Goal: Task Accomplishment & Management: Manage account settings

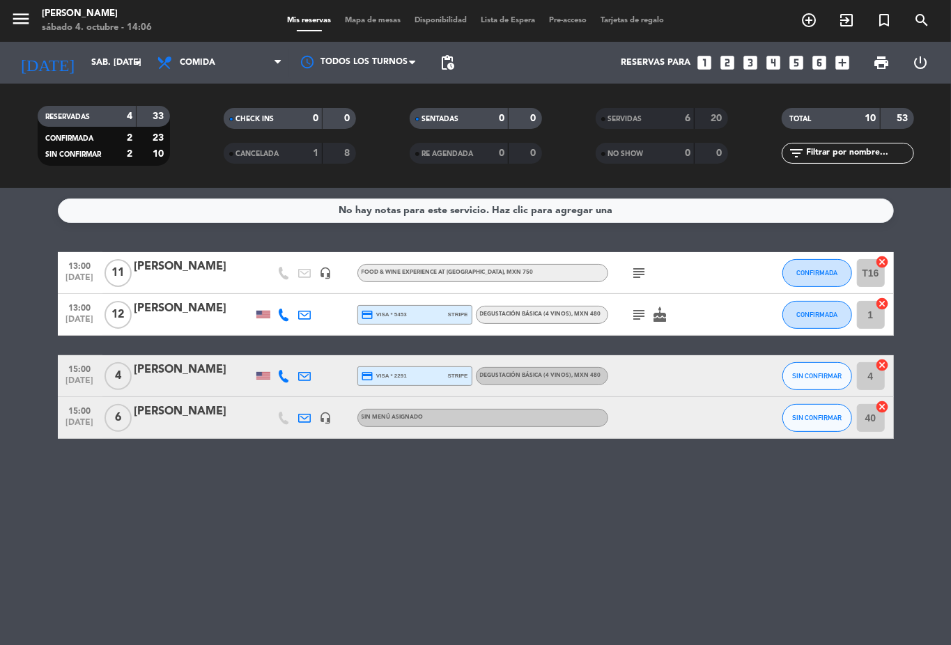
click at [637, 319] on icon "subject" at bounding box center [639, 314] width 17 height 17
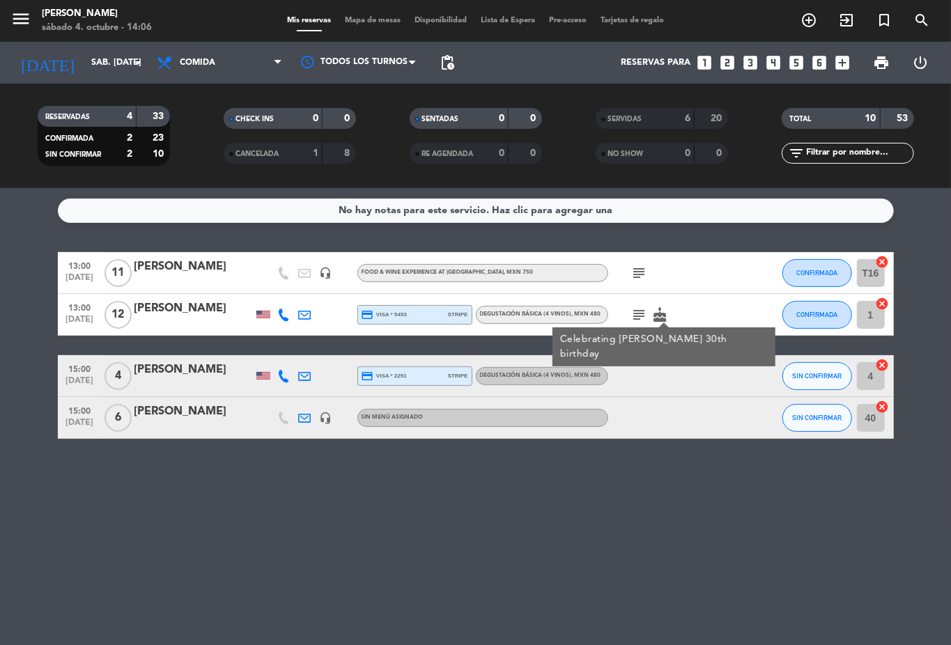
click at [713, 299] on div "subject Celebrating [PERSON_NAME] 30th birthday cake" at bounding box center [670, 314] width 125 height 41
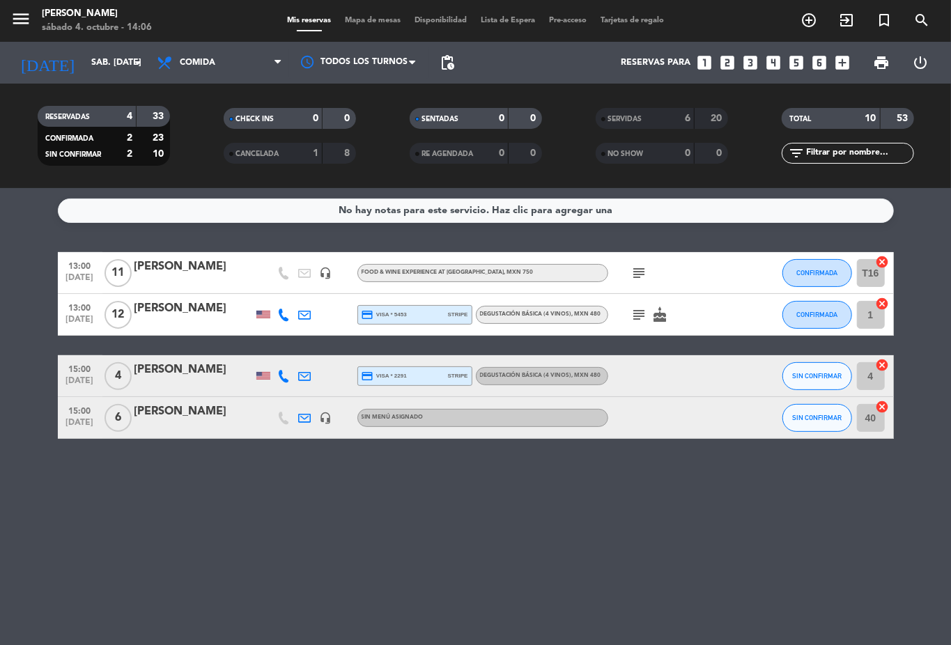
click at [642, 319] on icon "subject" at bounding box center [639, 314] width 17 height 17
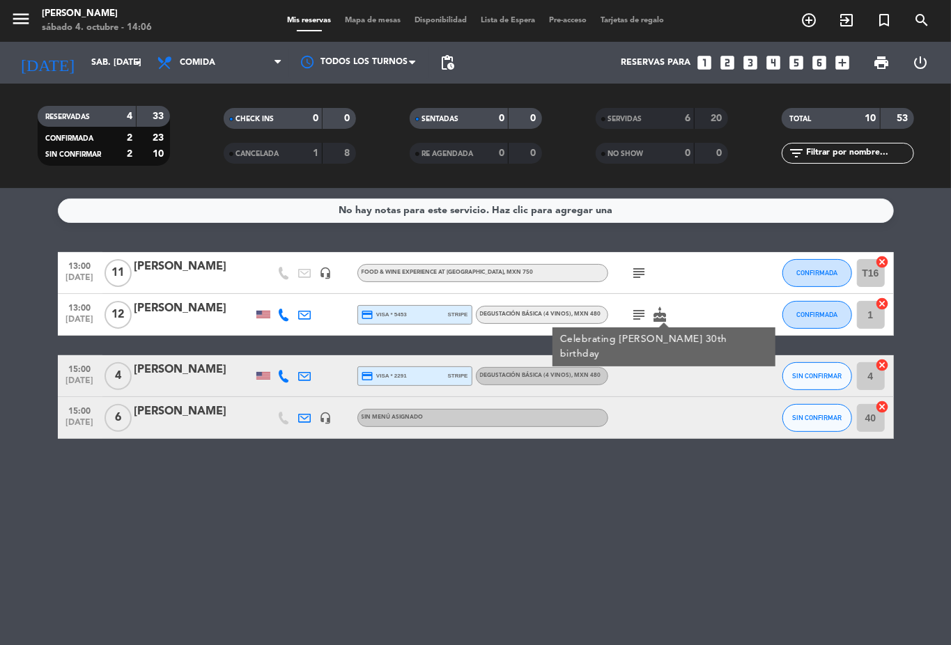
click at [722, 312] on div "subject Celebrating [PERSON_NAME] 30th birthday cake" at bounding box center [670, 314] width 125 height 41
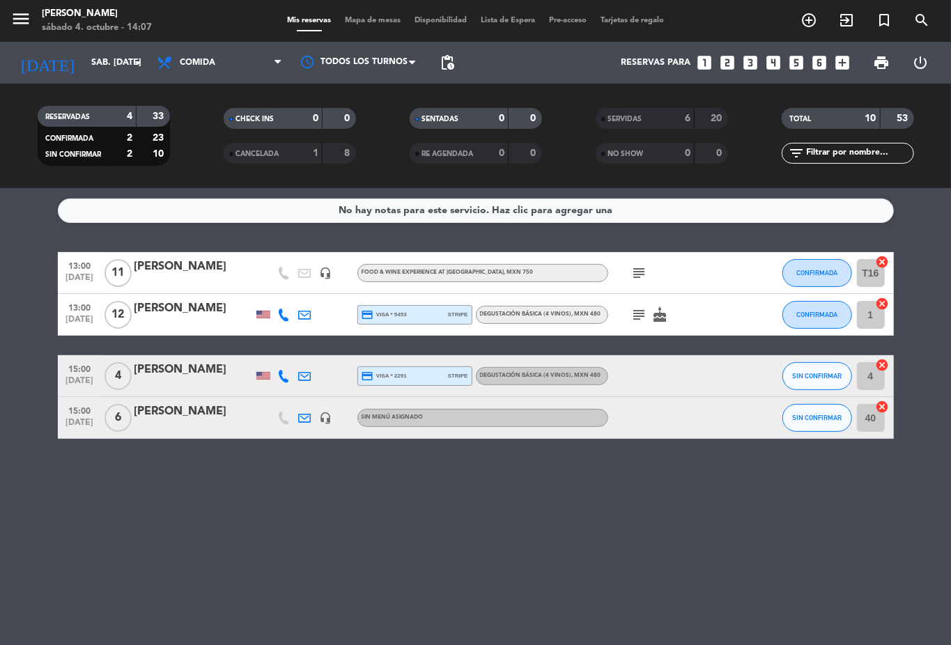
click at [706, 321] on div "subject cake" at bounding box center [670, 314] width 125 height 41
click at [695, 302] on div "subject cake" at bounding box center [670, 314] width 125 height 41
click at [162, 313] on div "[PERSON_NAME]" at bounding box center [193, 308] width 118 height 18
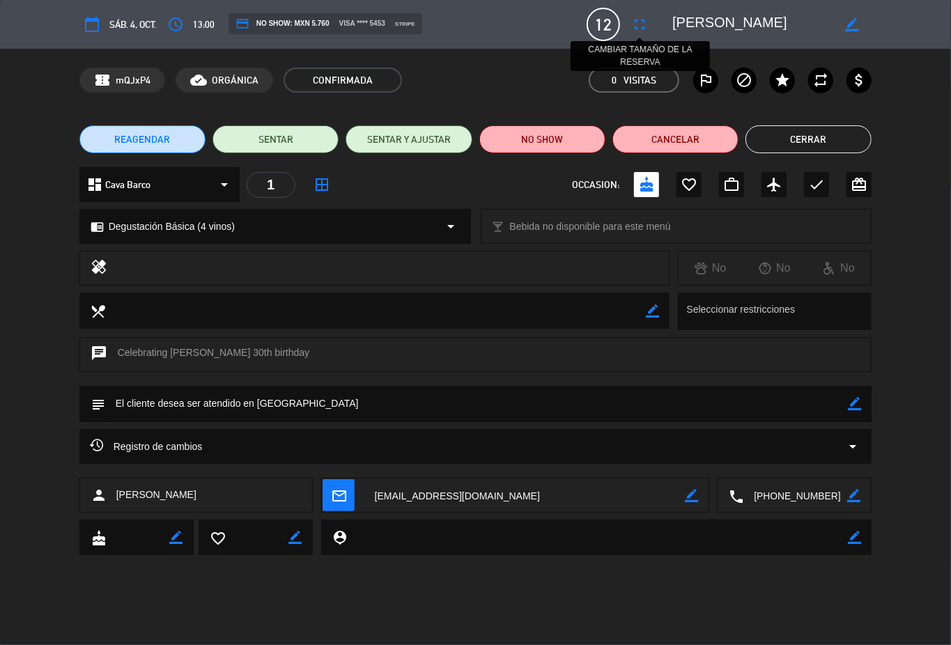
click at [641, 32] on icon "fullscreen" at bounding box center [639, 24] width 17 height 17
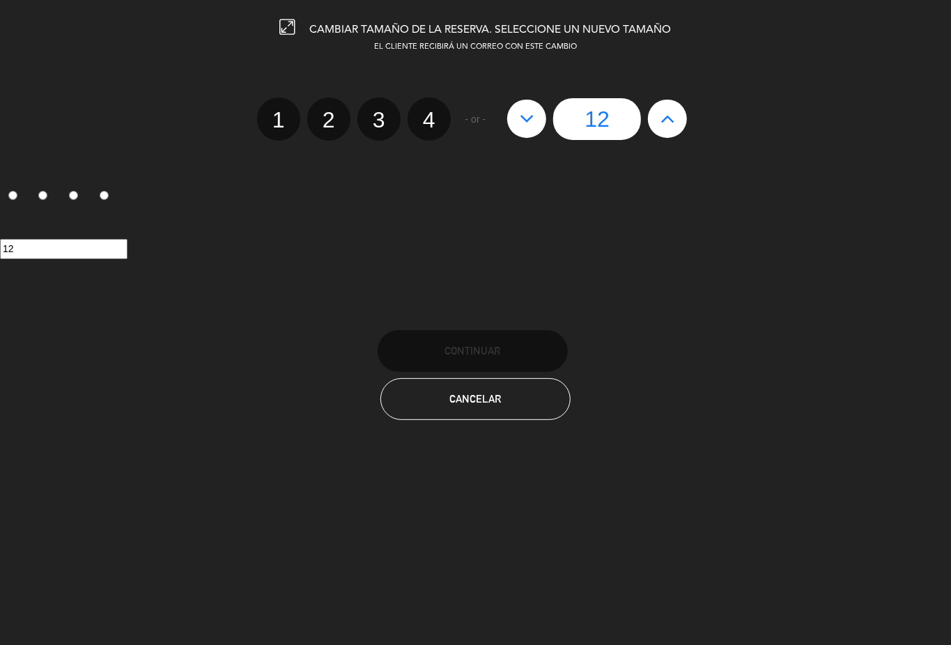
click at [532, 120] on icon at bounding box center [527, 118] width 15 height 22
type input "11"
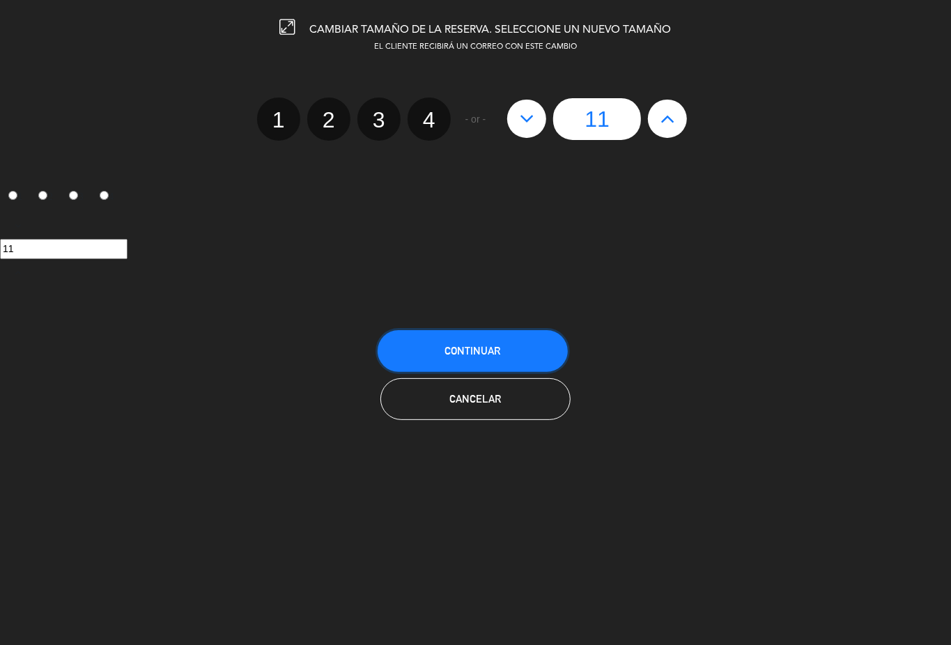
click at [561, 347] on button "Continuar" at bounding box center [472, 351] width 190 height 42
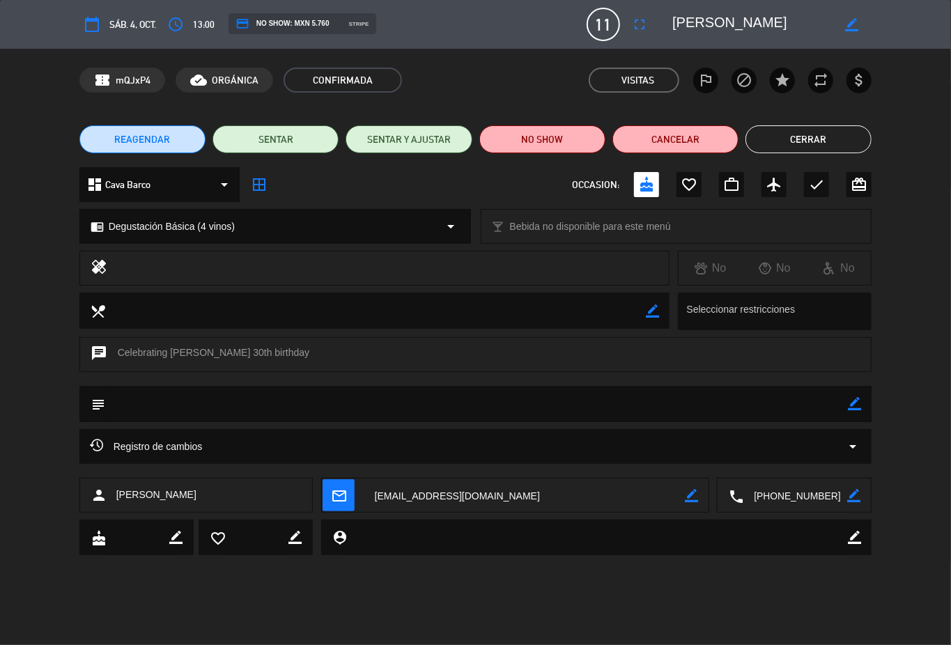
click at [783, 134] on button "Cerrar" at bounding box center [808, 139] width 126 height 28
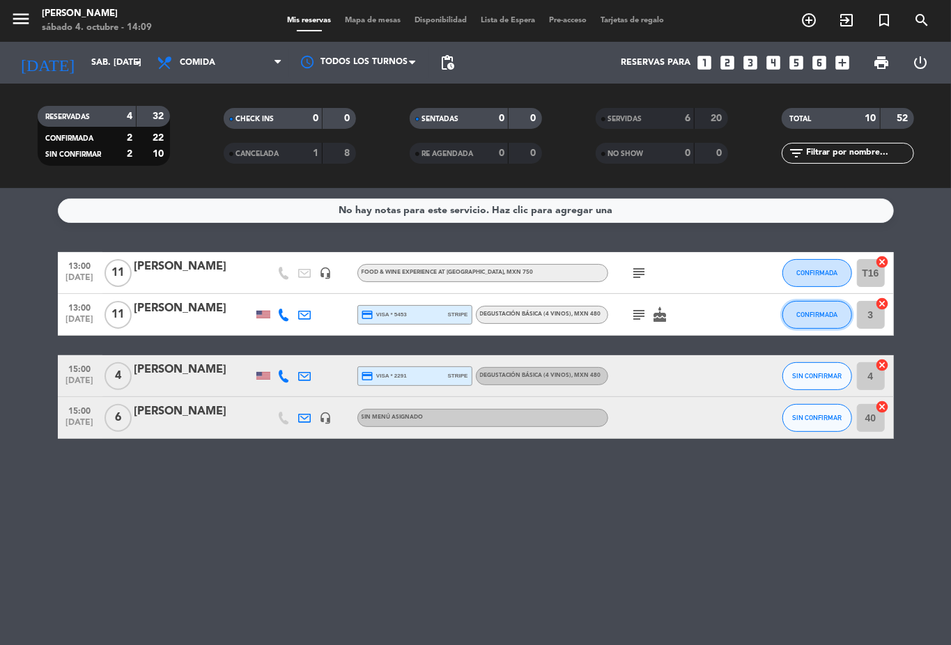
click at [802, 319] on button "CONFIRMADA" at bounding box center [817, 315] width 70 height 28
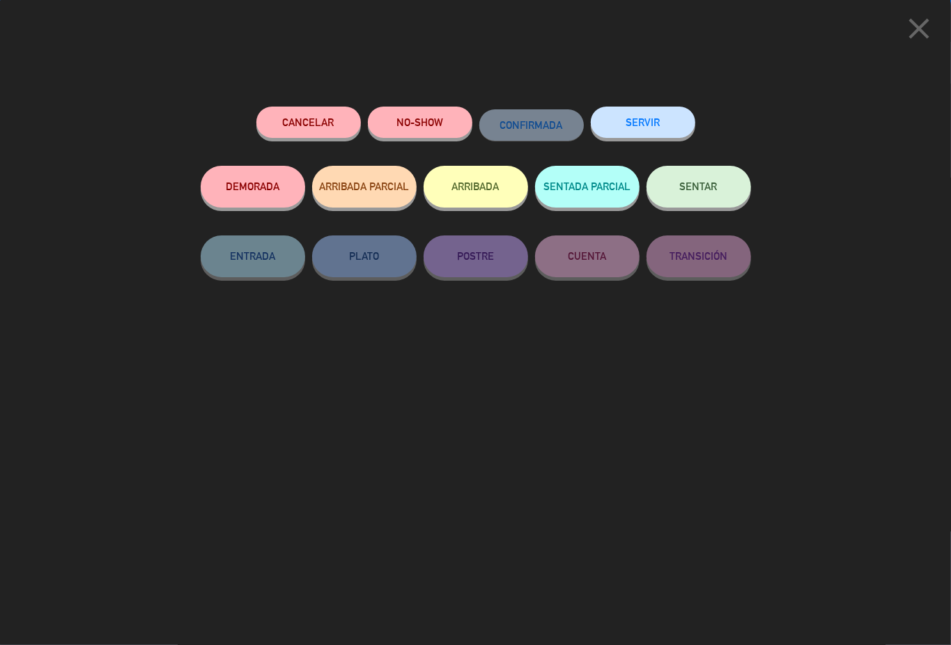
click at [664, 123] on button "SERVIR" at bounding box center [643, 122] width 104 height 31
